Goal: Find specific page/section: Find specific page/section

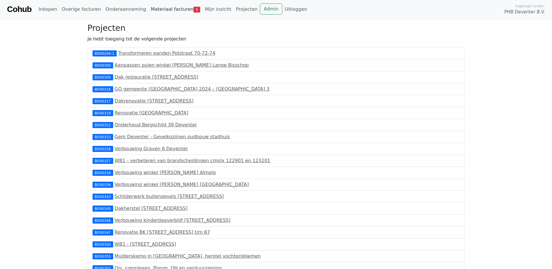
click at [165, 10] on link "Materiaal facturen 5" at bounding box center [175, 9] width 54 height 12
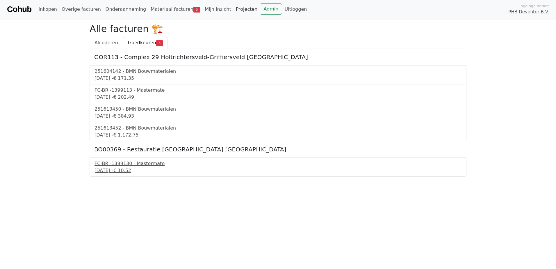
click at [234, 10] on link "Projecten" at bounding box center [247, 9] width 26 height 12
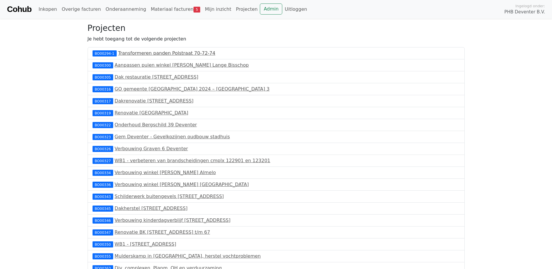
click at [127, 53] on link "Transformeren panden Polstraat 70-72-74" at bounding box center [166, 53] width 97 height 6
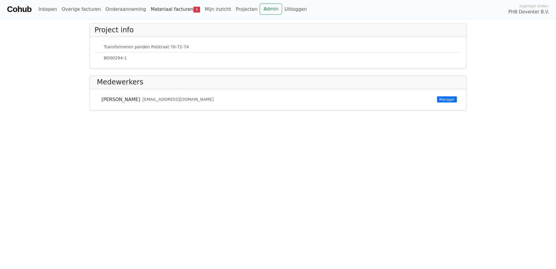
click at [155, 8] on link "Materiaal facturen 5" at bounding box center [175, 9] width 54 height 12
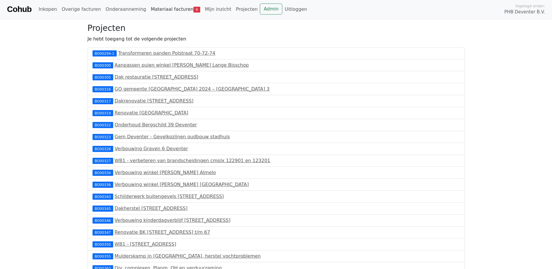
click at [161, 9] on link "Materiaal facturen 6" at bounding box center [175, 9] width 54 height 12
